Goal: Navigation & Orientation: Find specific page/section

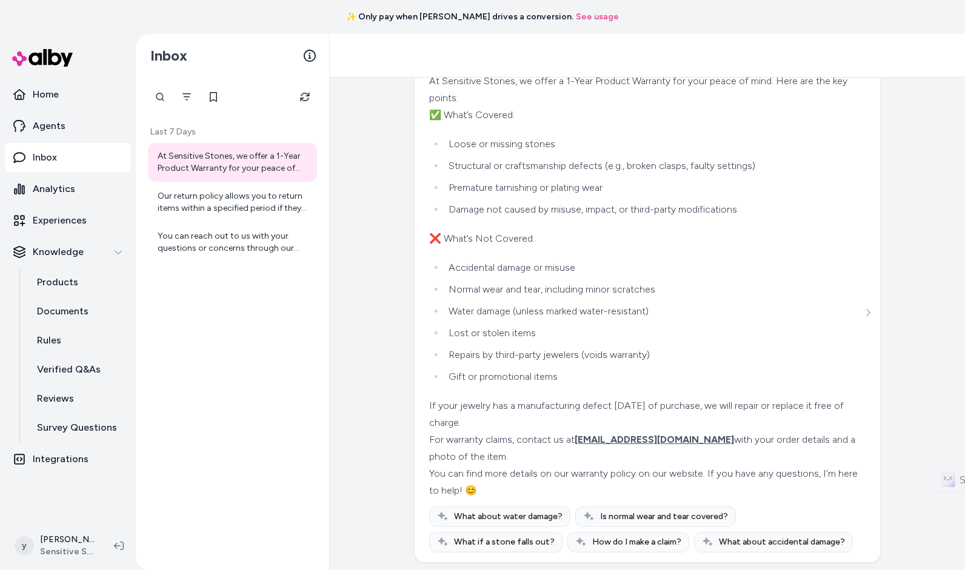
scroll to position [626, 0]
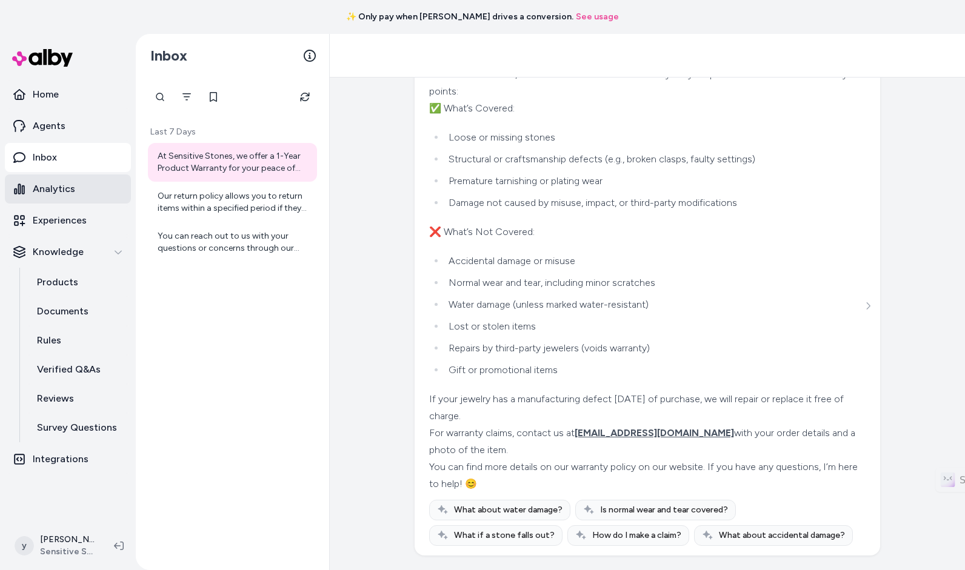
click at [81, 194] on link "Analytics" at bounding box center [68, 189] width 126 height 29
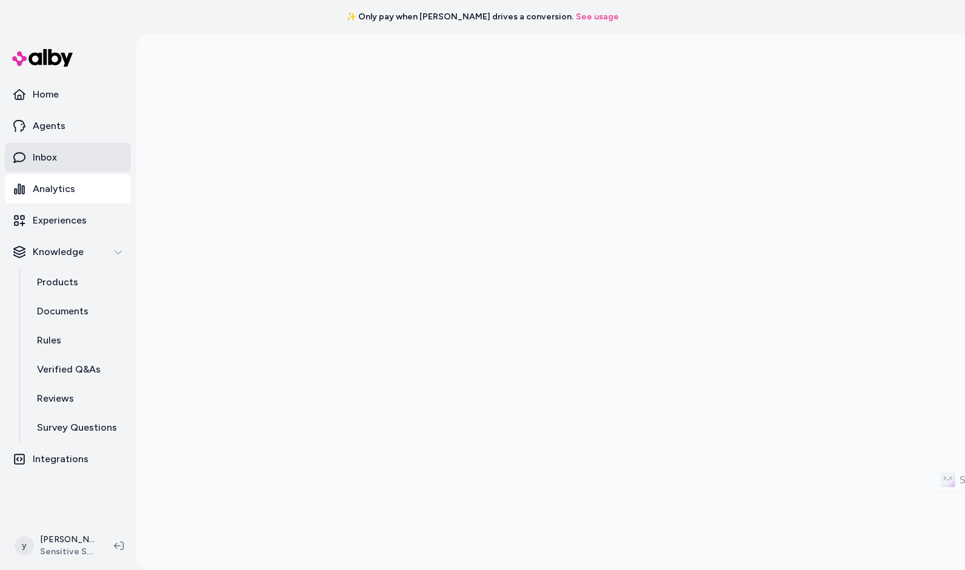
click at [79, 158] on link "Inbox" at bounding box center [68, 157] width 126 height 29
